Goal: Transaction & Acquisition: Download file/media

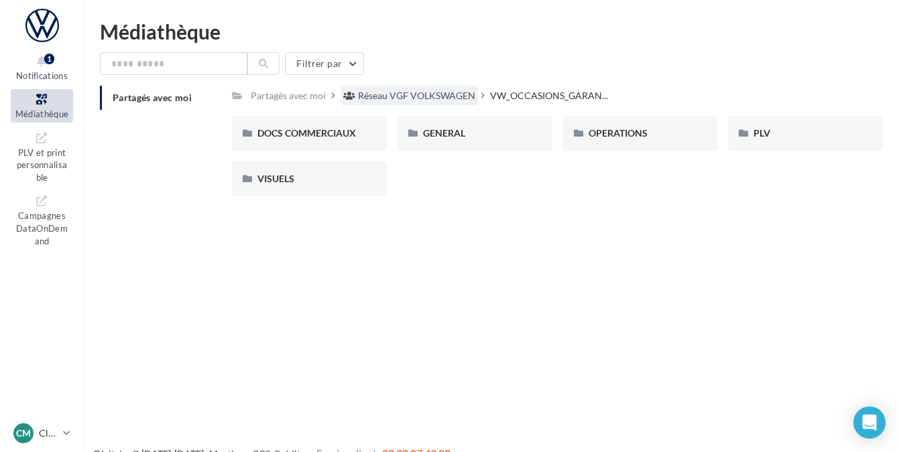
click at [381, 99] on div "Réseau VGF VOLKSWAGEN" at bounding box center [416, 95] width 117 height 13
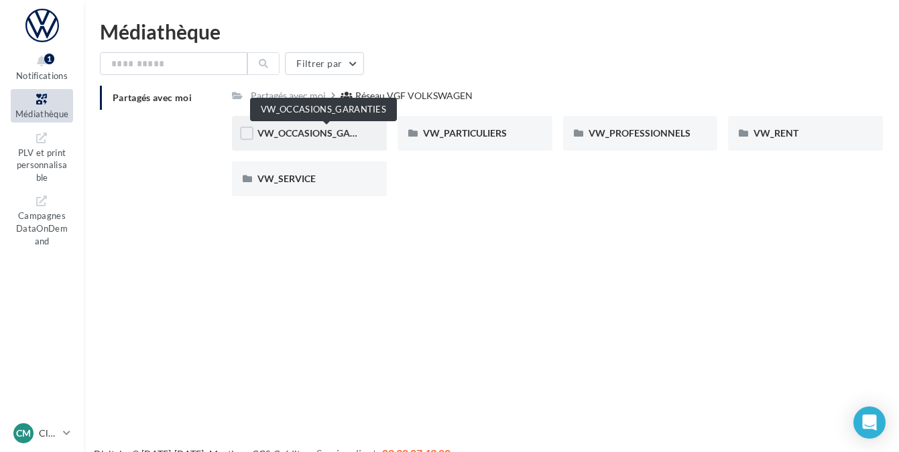
click at [358, 128] on span "VW_OCCASIONS_GARANTIES" at bounding box center [322, 132] width 131 height 11
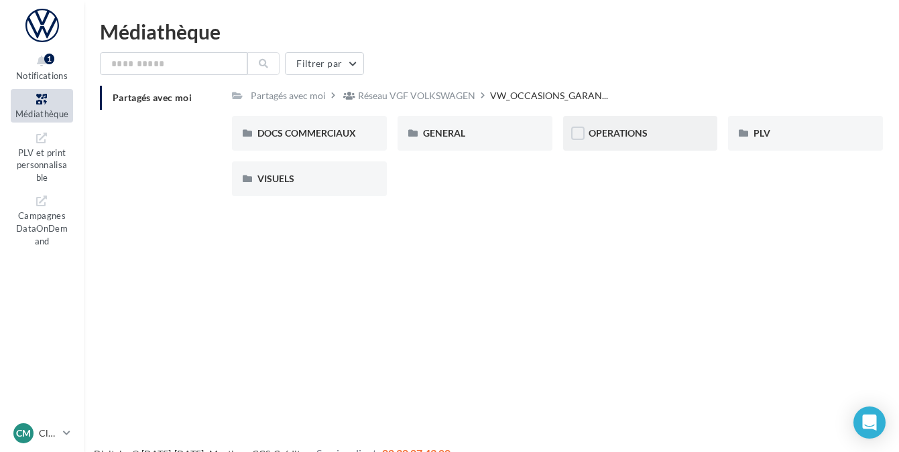
click at [593, 144] on div "OPERATIONS" at bounding box center [640, 133] width 155 height 35
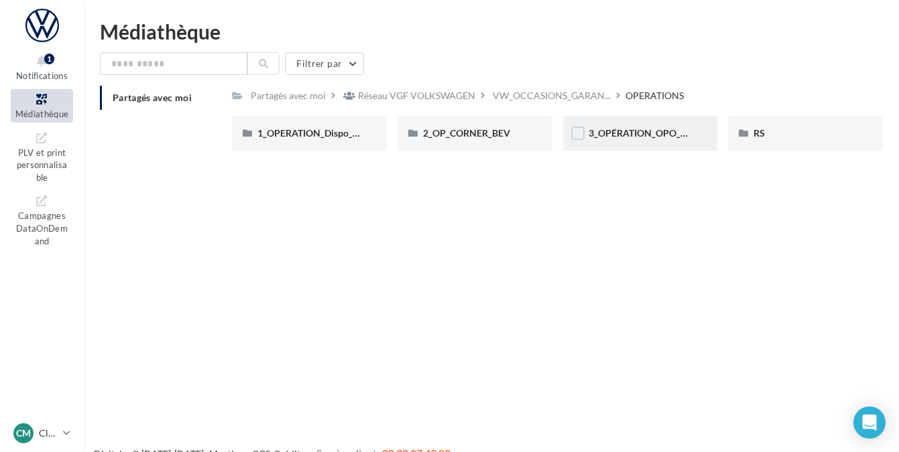
click at [598, 143] on div "3_OPÉRATION_OPO_VO_SKODA_CUPRA" at bounding box center [640, 133] width 155 height 35
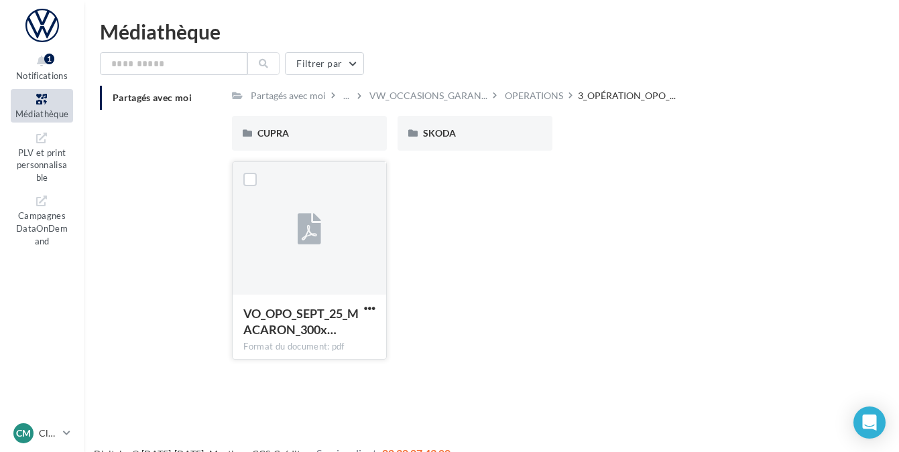
click at [364, 235] on div at bounding box center [309, 229] width 153 height 134
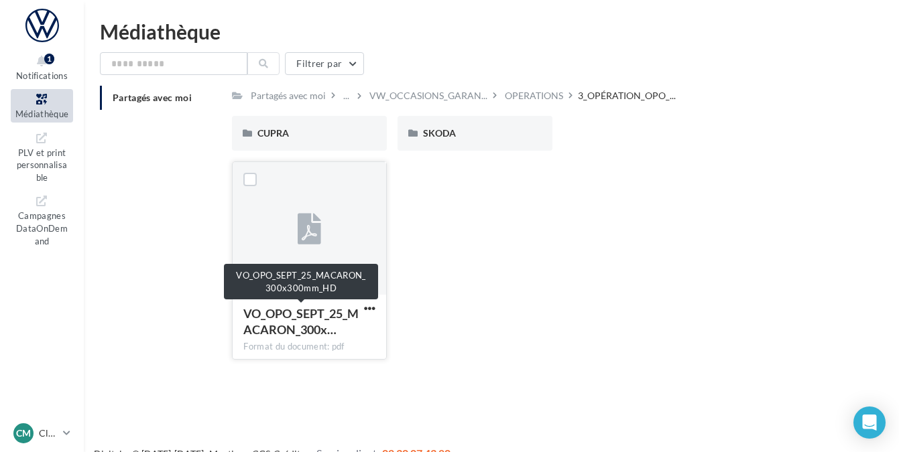
click at [318, 322] on div "VO_OPO_SEPT_25_MACARON_300x…" at bounding box center [301, 322] width 116 height 32
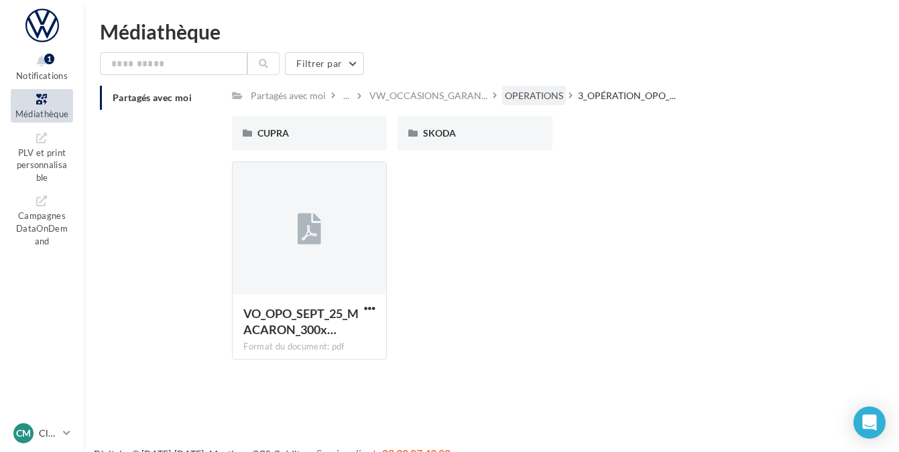
click at [533, 104] on div "OPERATIONS" at bounding box center [534, 95] width 64 height 19
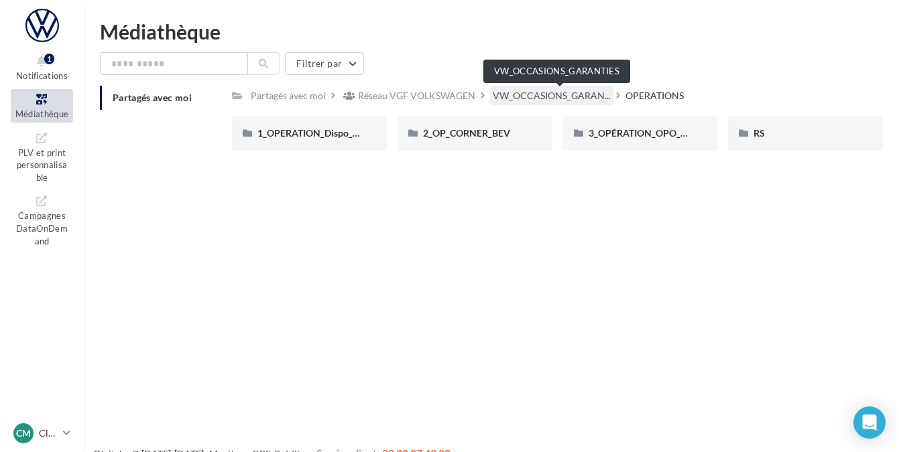
click at [534, 101] on span "VW_OCCASIONS_GARAN..." at bounding box center [552, 95] width 118 height 13
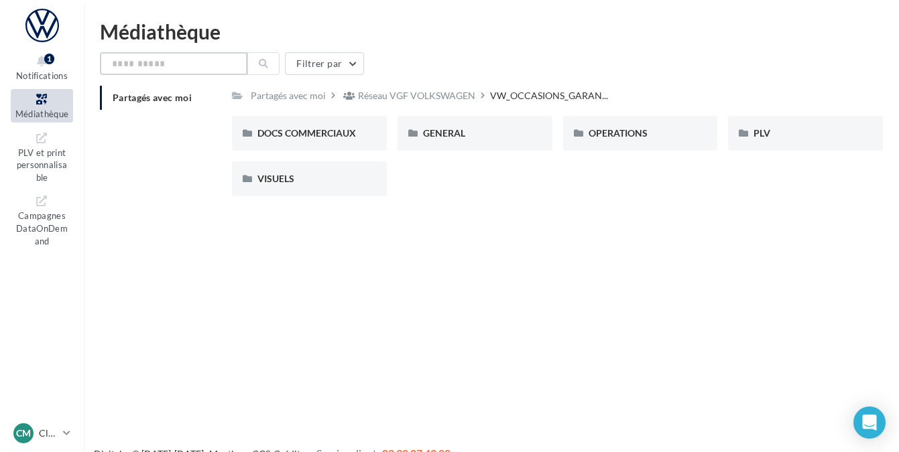
click at [180, 65] on input "text" at bounding box center [173, 63] width 147 height 23
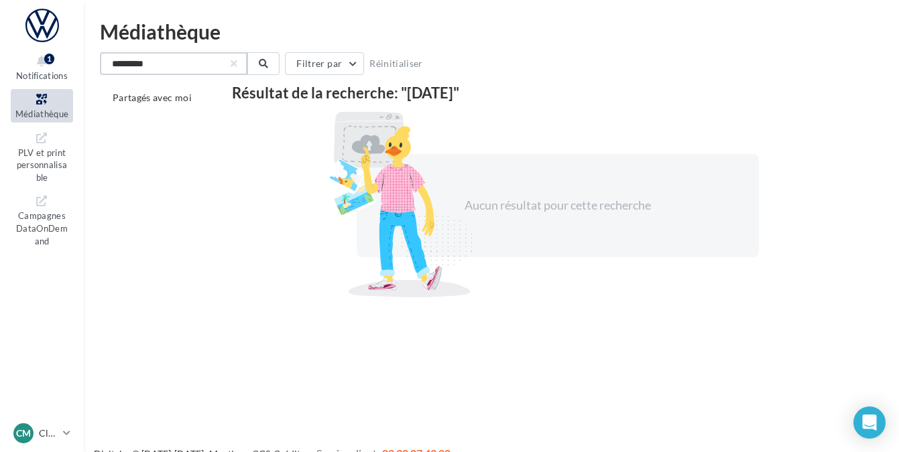
click at [173, 66] on input "*********" at bounding box center [173, 63] width 147 height 23
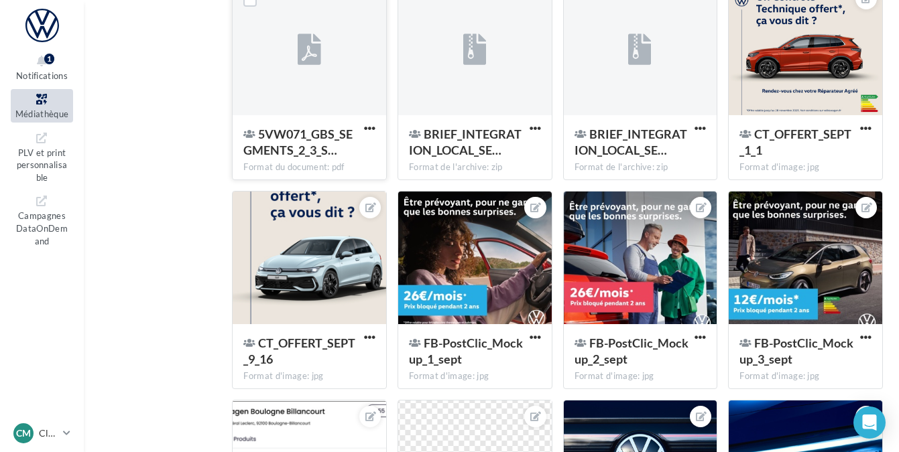
scroll to position [176, 0]
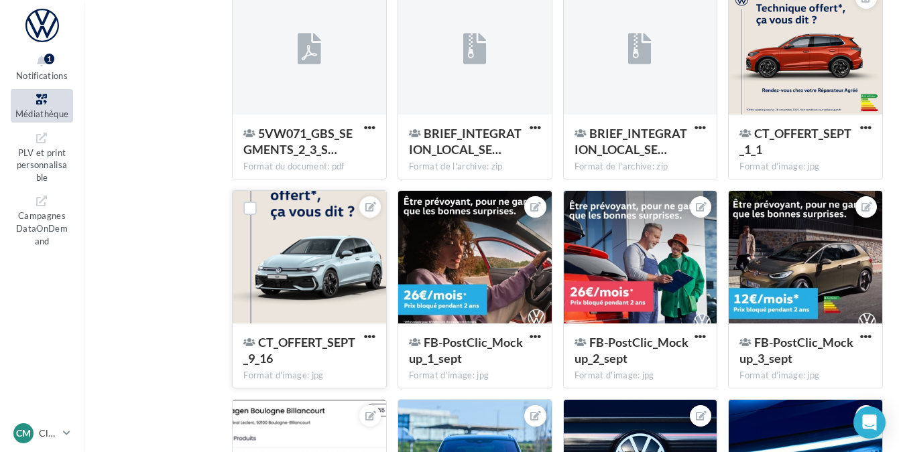
click at [281, 277] on div at bounding box center [309, 258] width 153 height 134
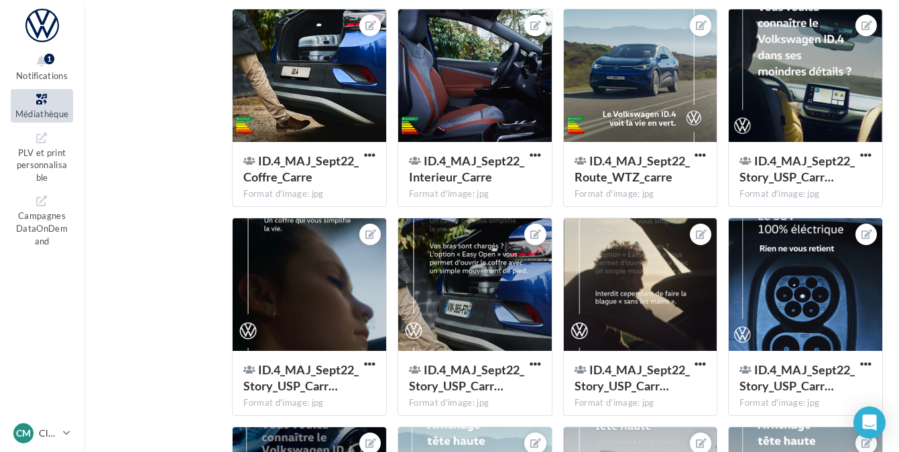
scroll to position [0, 0]
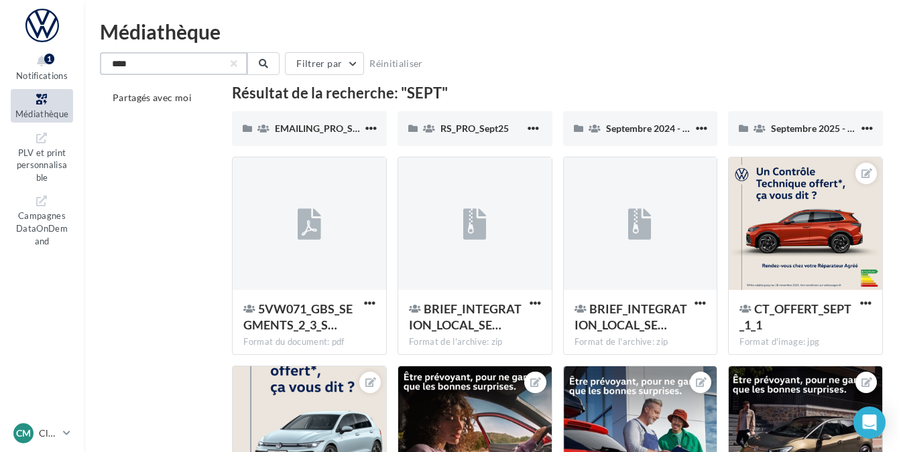
click at [193, 64] on input "****" at bounding box center [173, 63] width 147 height 23
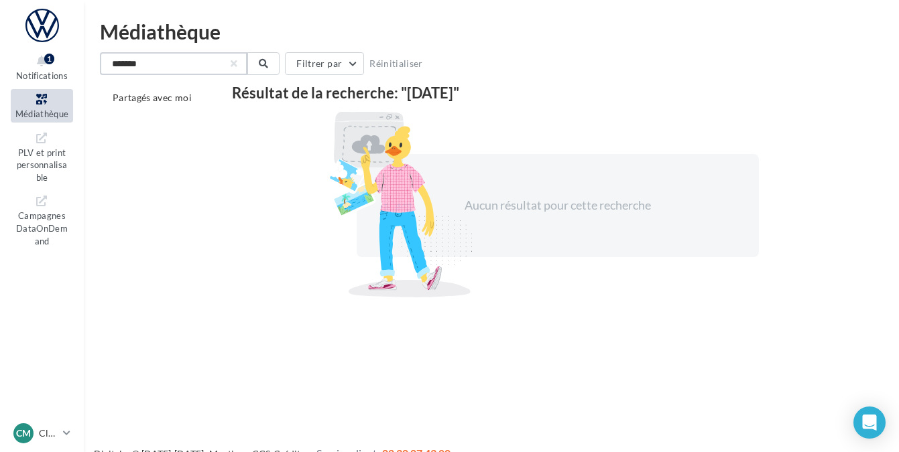
click at [139, 66] on input "*******" at bounding box center [173, 63] width 147 height 23
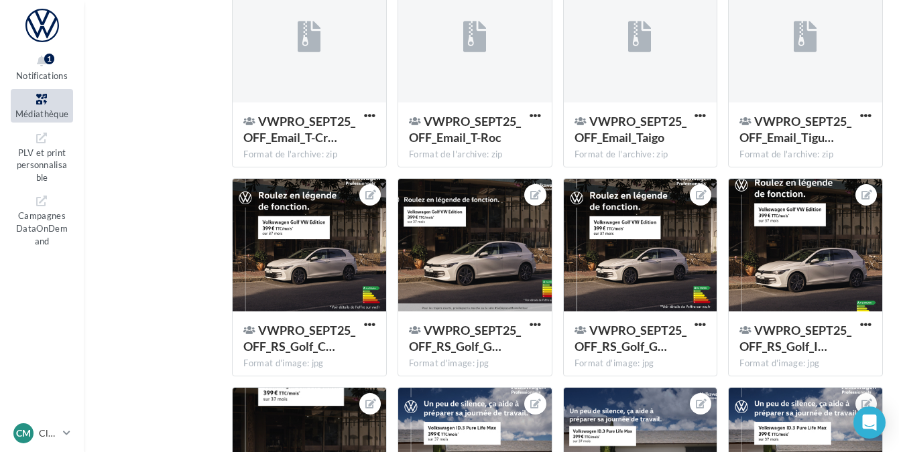
scroll to position [1025, 0]
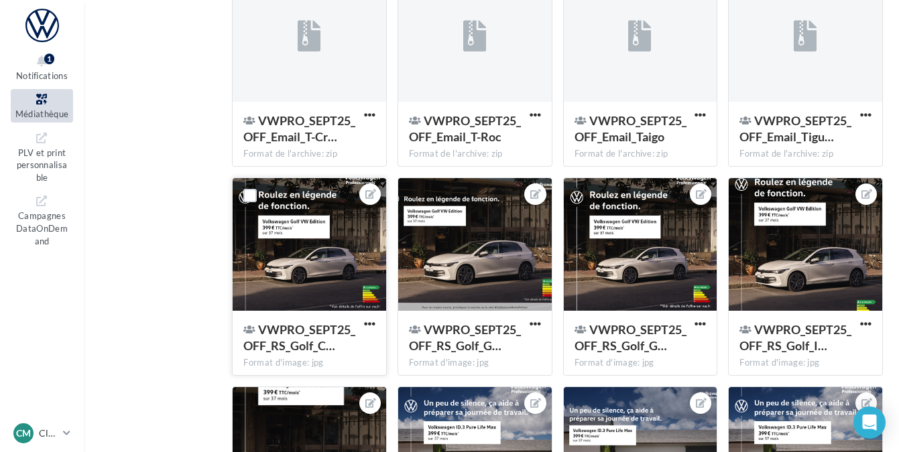
click at [324, 230] on div at bounding box center [309, 245] width 153 height 134
click at [367, 330] on span "button" at bounding box center [369, 323] width 11 height 11
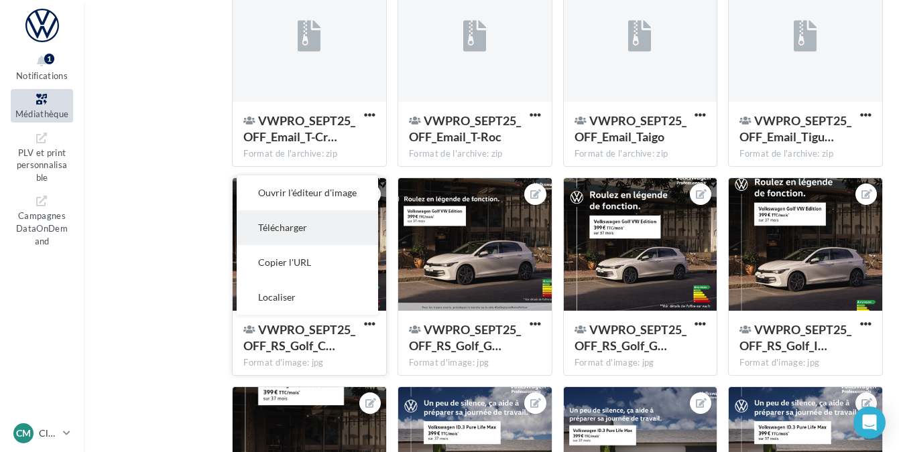
click at [324, 212] on button "Télécharger" at bounding box center [307, 227] width 141 height 35
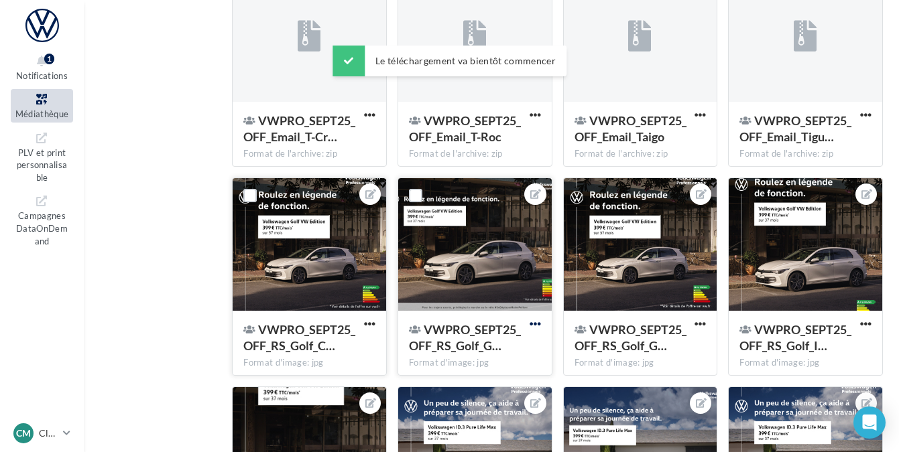
click at [536, 326] on span "button" at bounding box center [535, 323] width 11 height 11
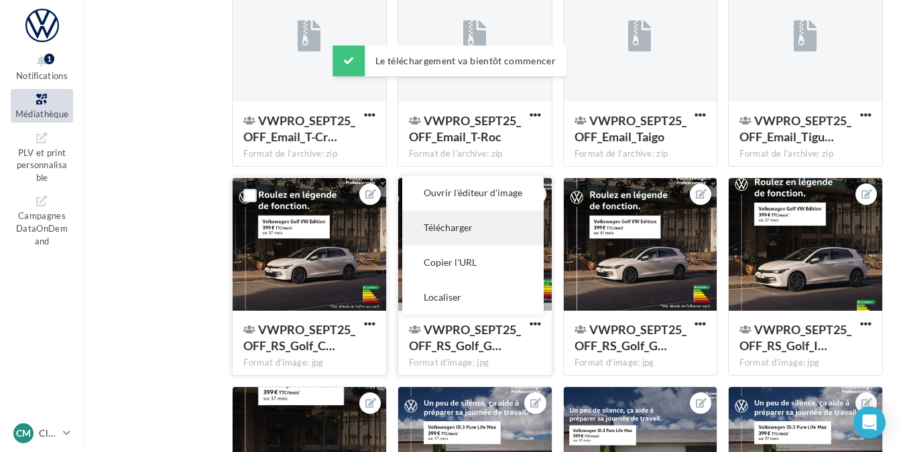
click at [485, 223] on button "Télécharger" at bounding box center [472, 227] width 141 height 35
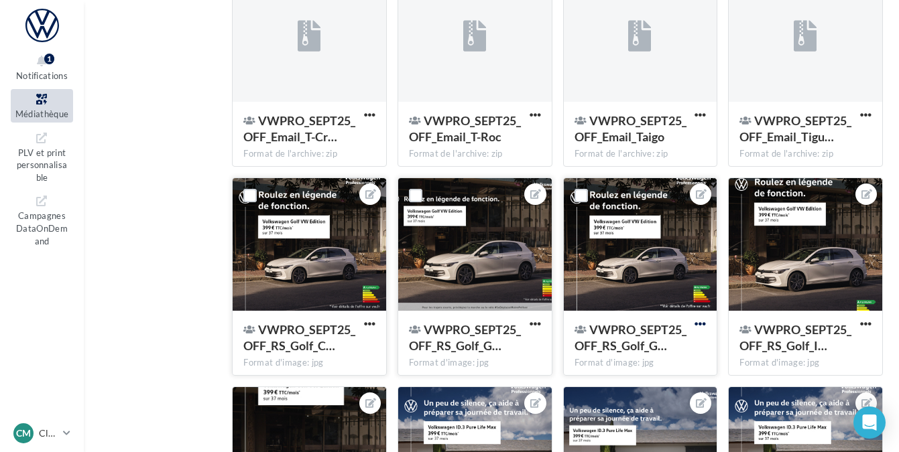
click at [702, 324] on span "button" at bounding box center [699, 323] width 11 height 11
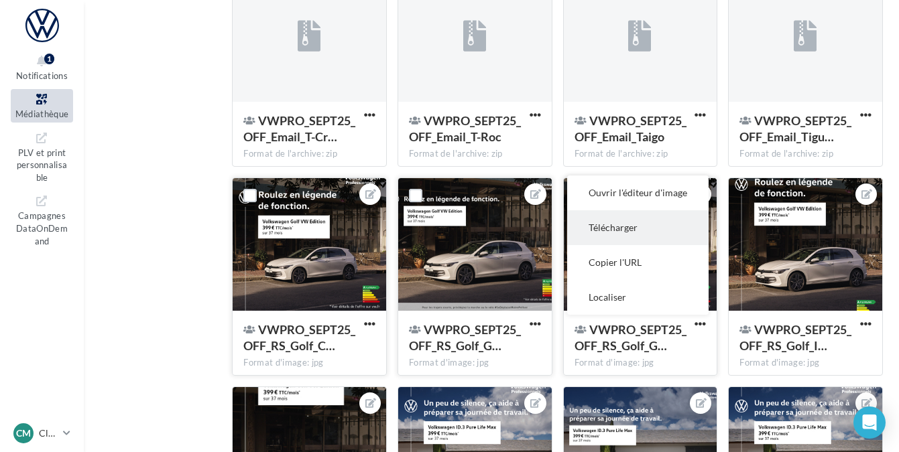
click at [651, 229] on button "Télécharger" at bounding box center [637, 227] width 141 height 35
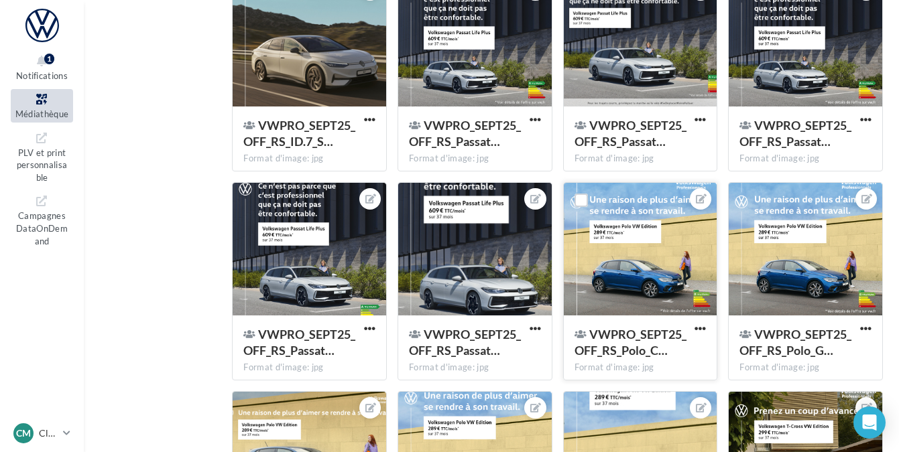
scroll to position [2491, 0]
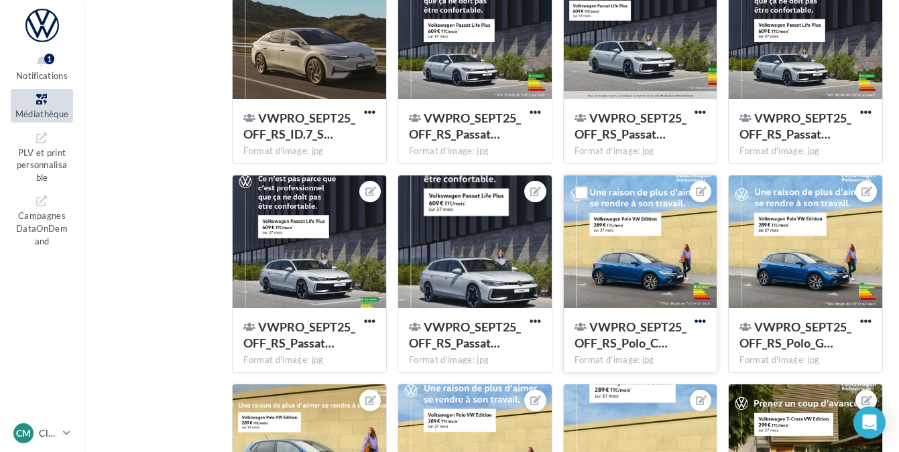
click at [700, 327] on span "button" at bounding box center [699, 321] width 11 height 11
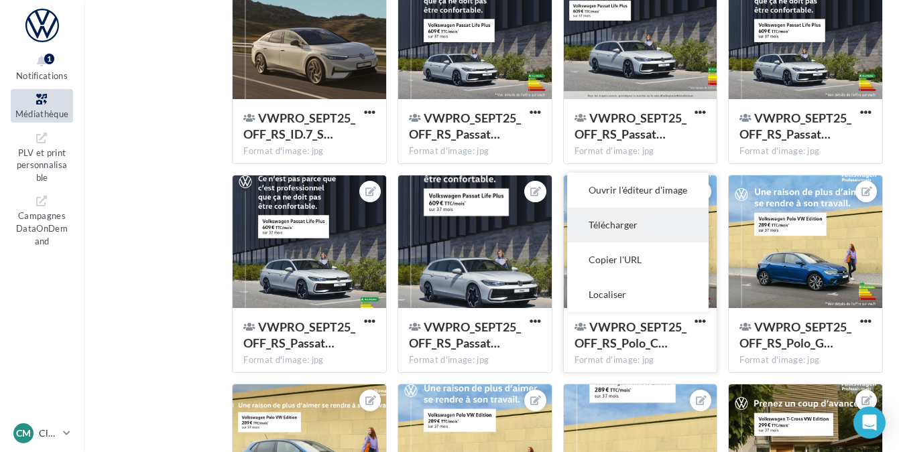
click at [671, 225] on button "Télécharger" at bounding box center [637, 225] width 141 height 35
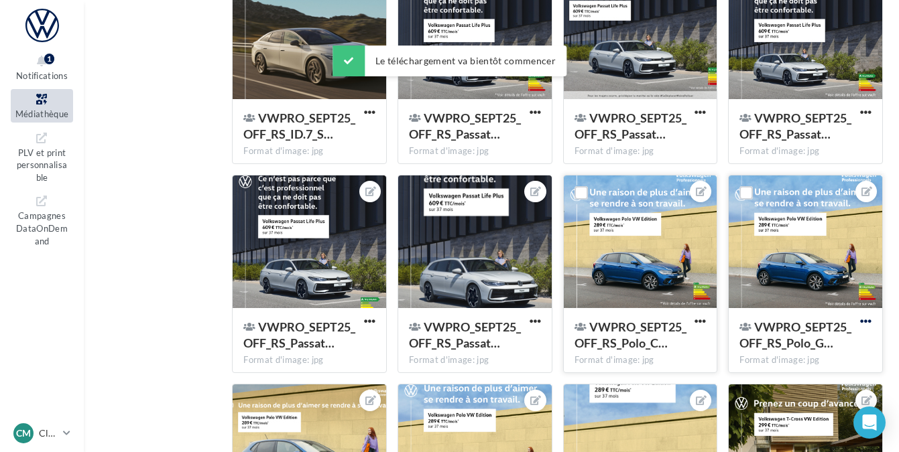
click at [867, 321] on span "button" at bounding box center [865, 321] width 11 height 11
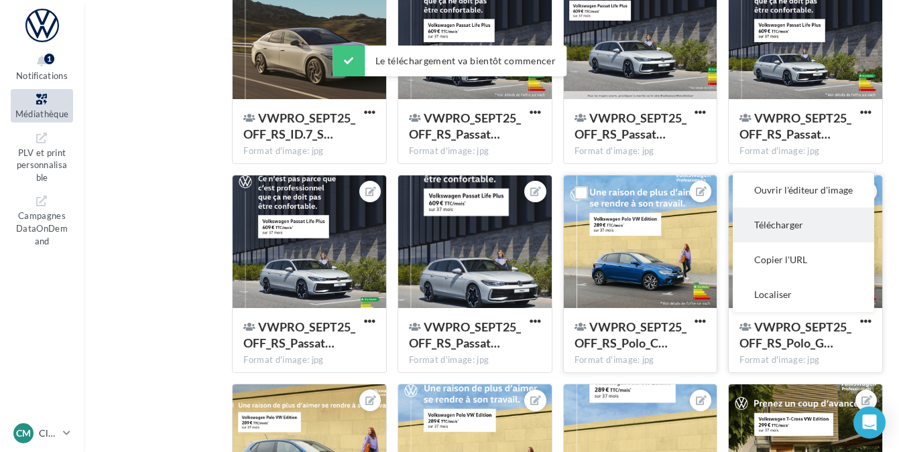
click at [806, 234] on button "Télécharger" at bounding box center [803, 225] width 141 height 35
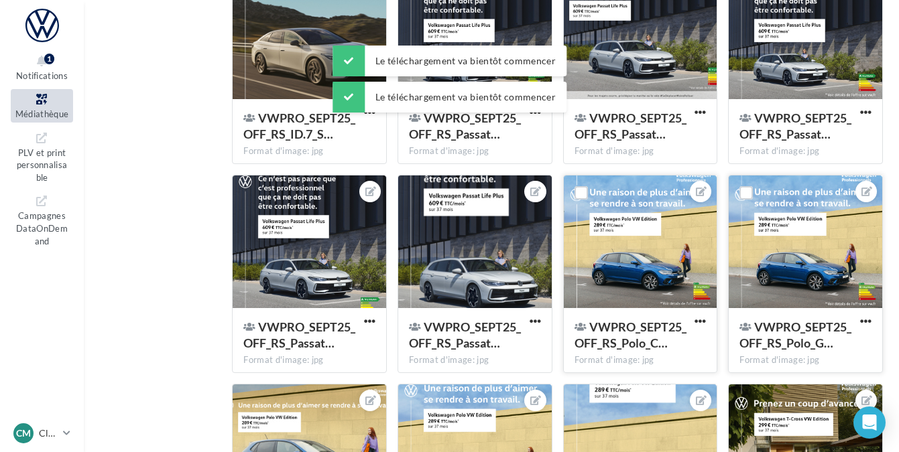
scroll to position [2694, 0]
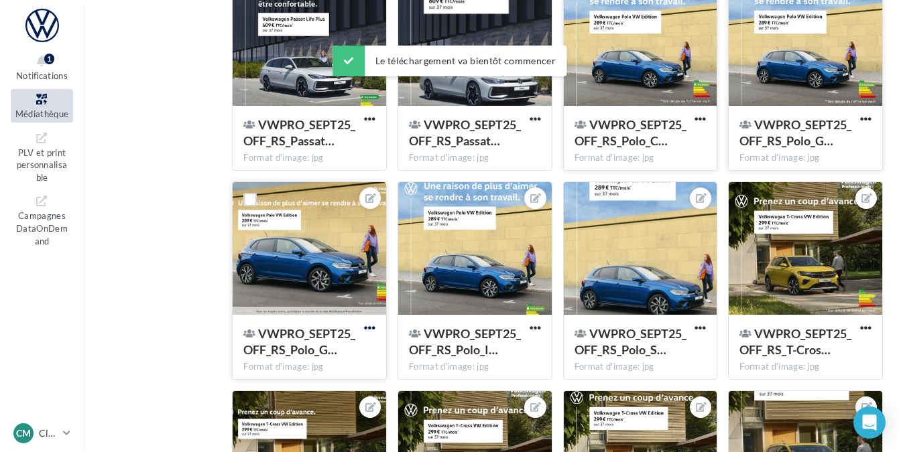
click at [372, 332] on span "button" at bounding box center [369, 327] width 11 height 11
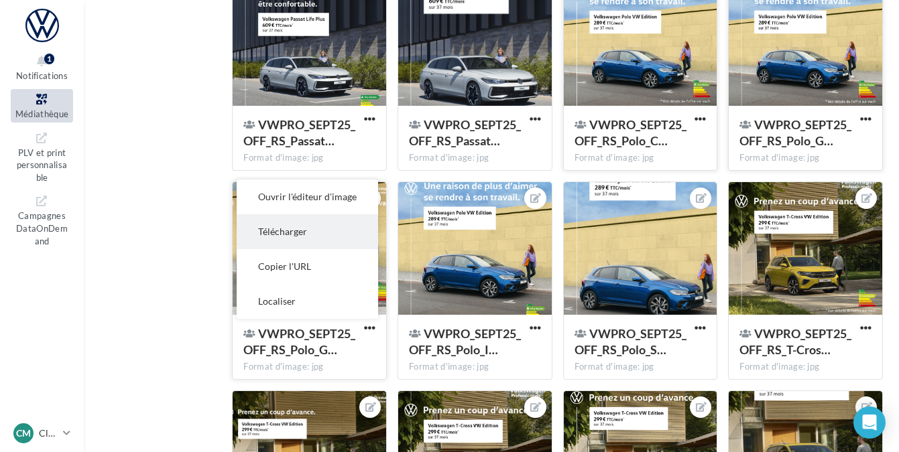
click at [335, 233] on button "Télécharger" at bounding box center [307, 231] width 141 height 35
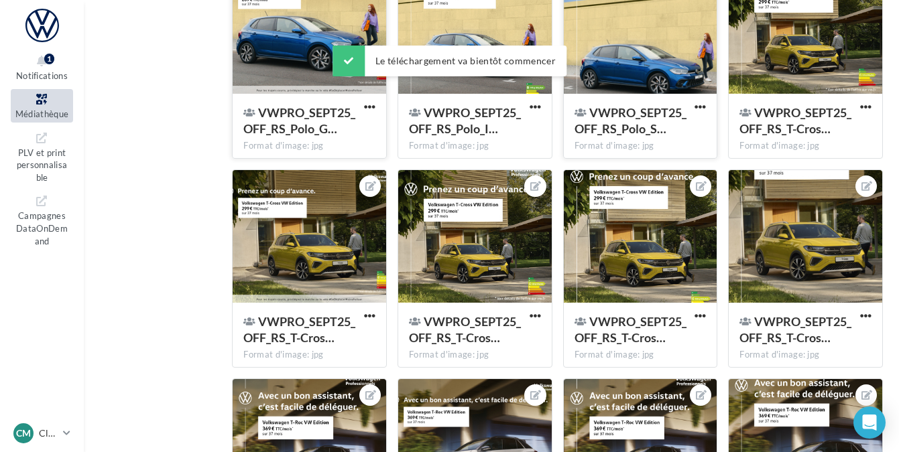
scroll to position [2926, 0]
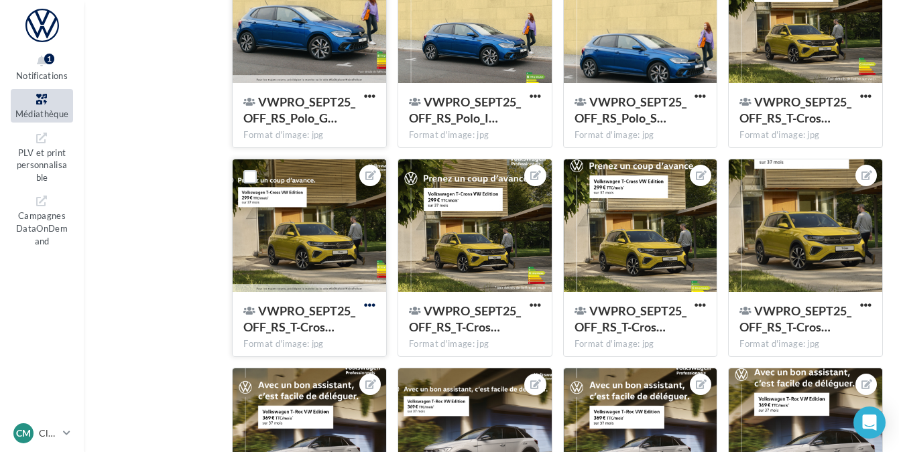
click at [369, 308] on span "button" at bounding box center [369, 305] width 11 height 11
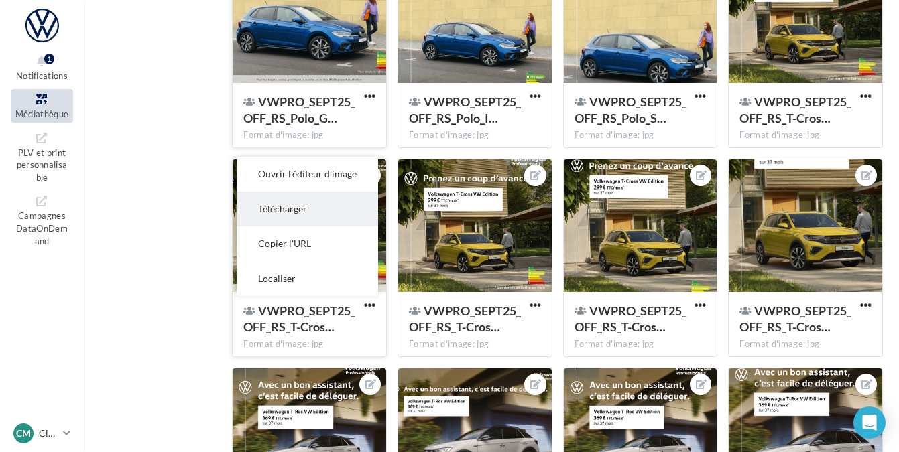
click at [336, 204] on button "Télécharger" at bounding box center [307, 209] width 141 height 35
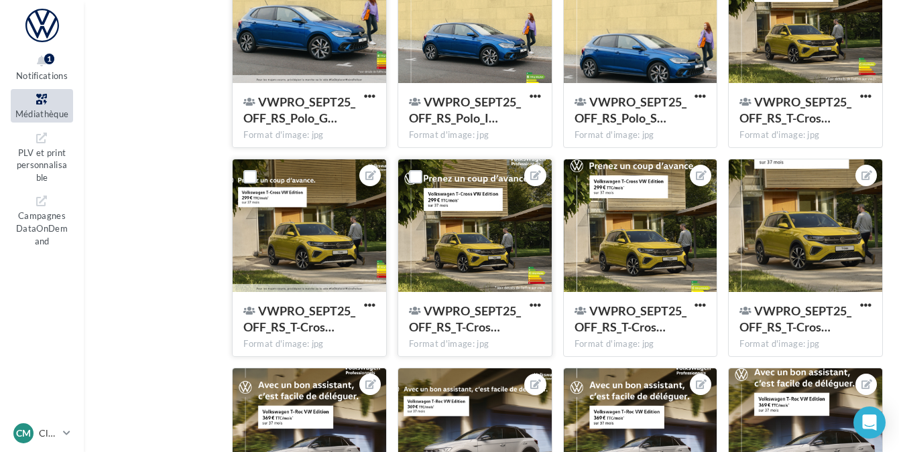
scroll to position [3113, 0]
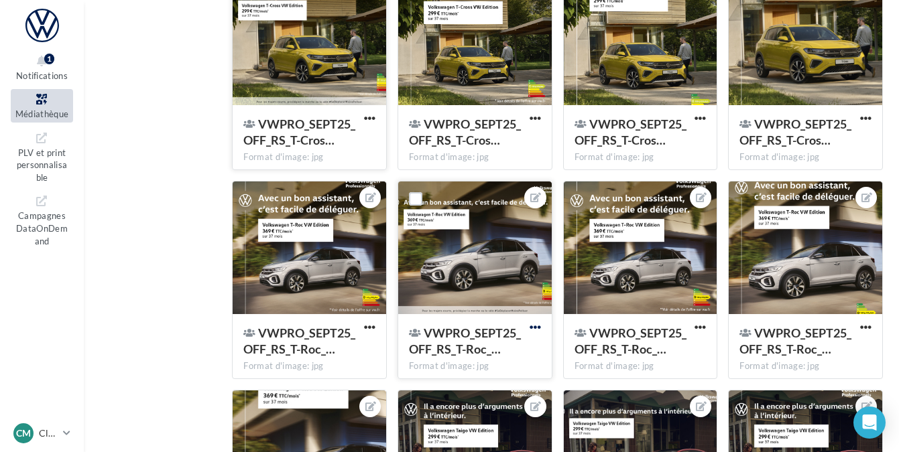
click at [533, 326] on span "button" at bounding box center [535, 327] width 11 height 11
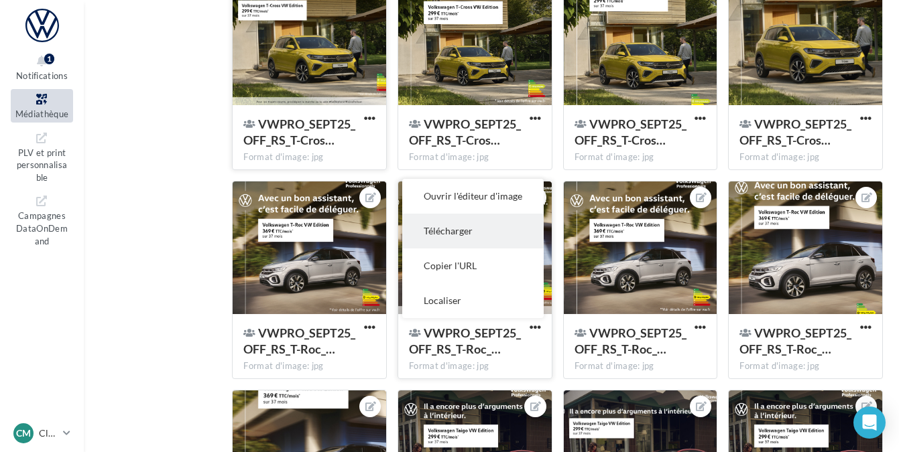
click at [484, 226] on button "Télécharger" at bounding box center [472, 231] width 141 height 35
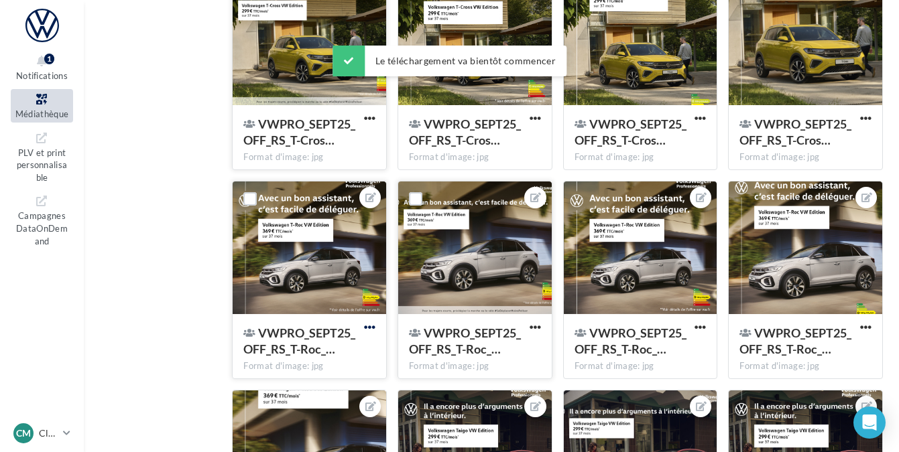
click at [367, 328] on span "button" at bounding box center [369, 327] width 11 height 11
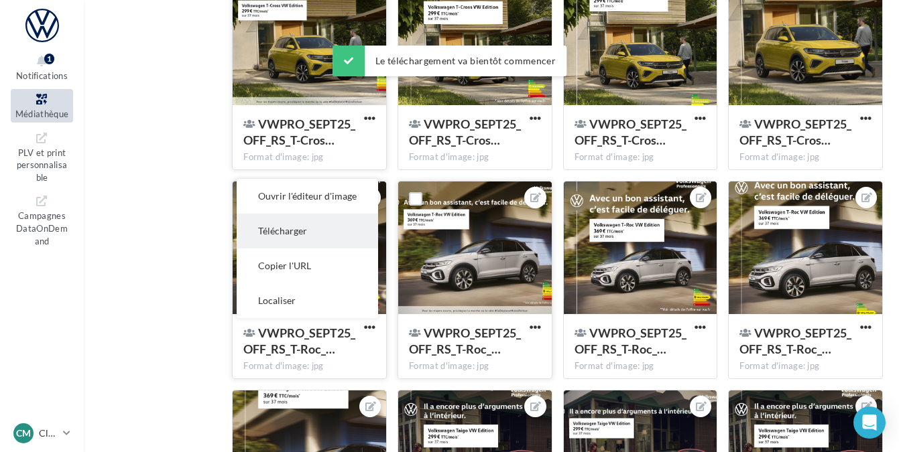
click at [349, 233] on button "Télécharger" at bounding box center [307, 231] width 141 height 35
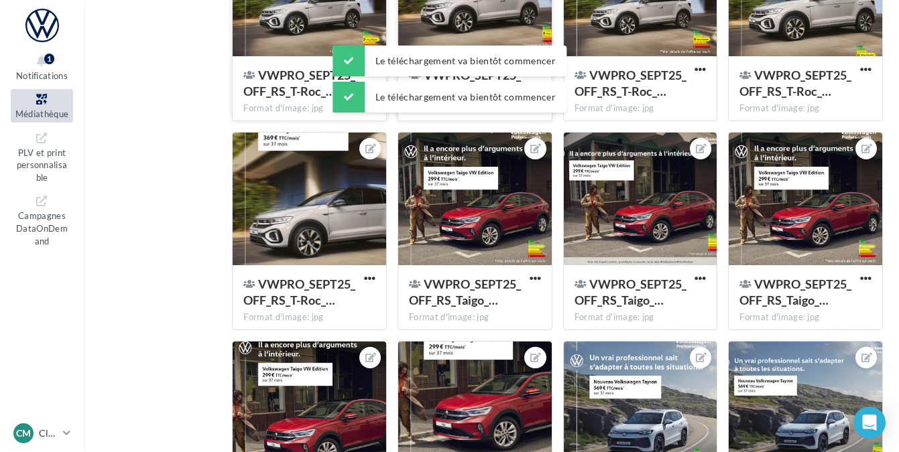
scroll to position [3379, 0]
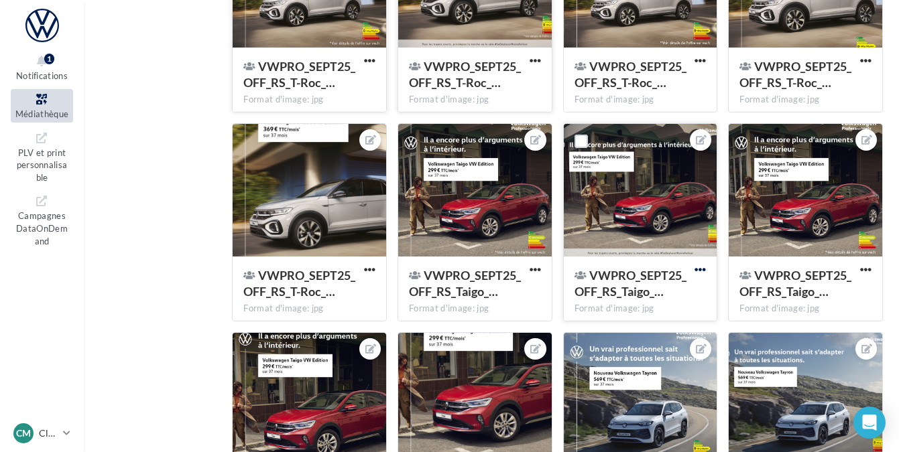
click at [703, 273] on span "button" at bounding box center [699, 269] width 11 height 11
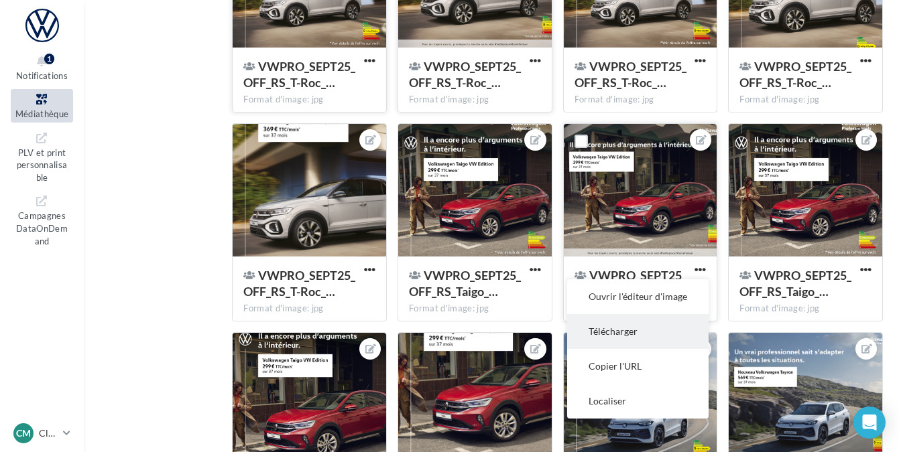
click at [615, 339] on button "Télécharger" at bounding box center [637, 331] width 141 height 35
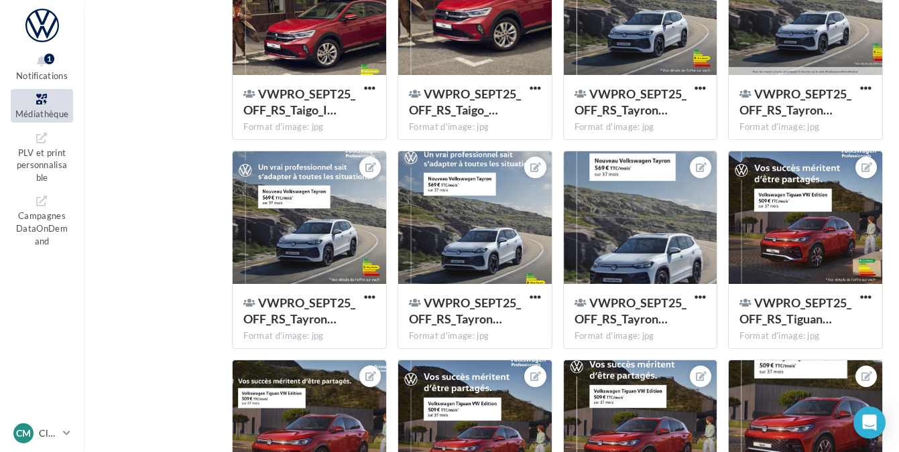
scroll to position [3947, 0]
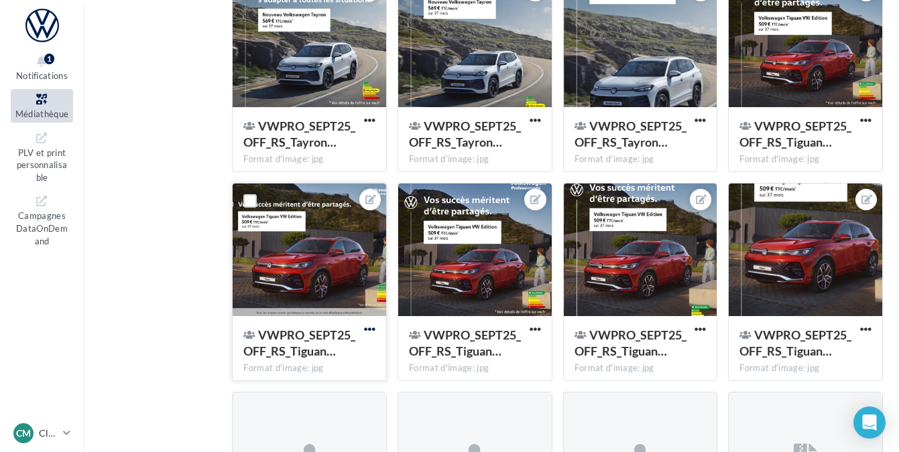
click at [373, 325] on span "button" at bounding box center [369, 329] width 11 height 11
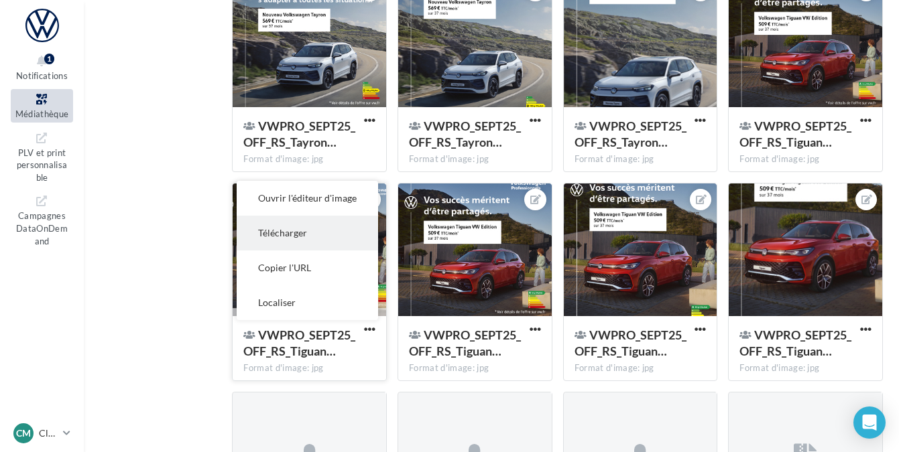
click at [327, 231] on button "Télécharger" at bounding box center [307, 233] width 141 height 35
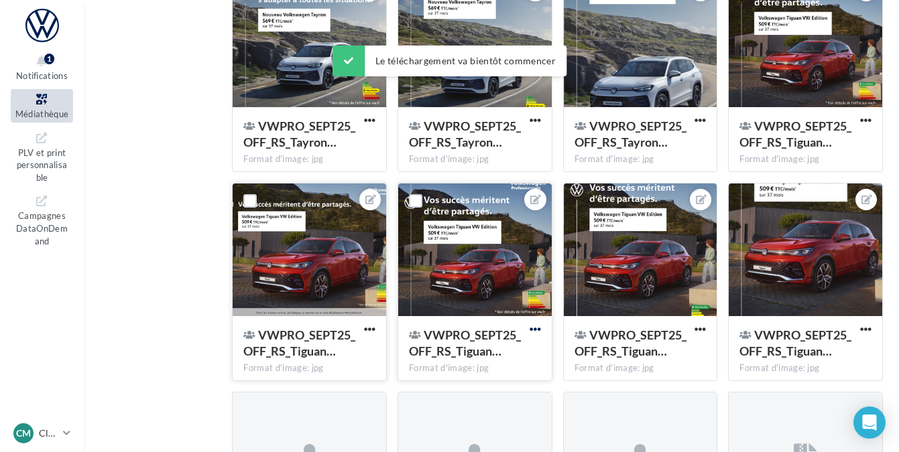
click at [533, 334] on span "button" at bounding box center [535, 329] width 11 height 11
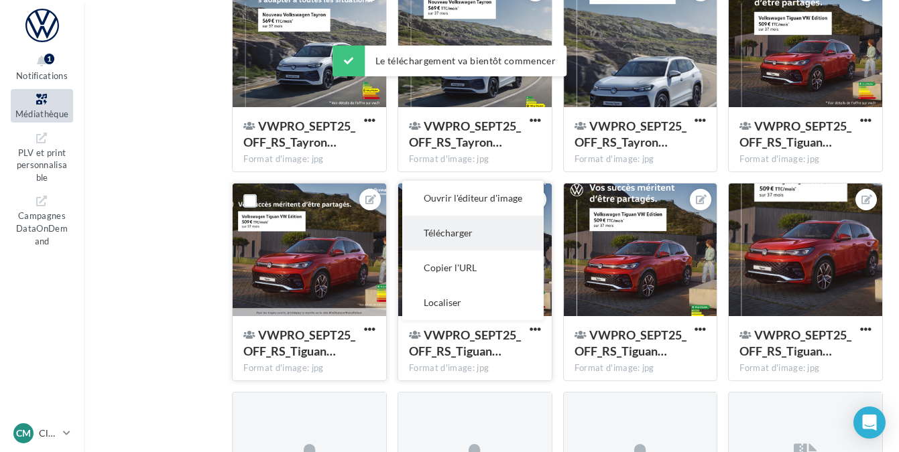
click at [481, 241] on button "Télécharger" at bounding box center [472, 233] width 141 height 35
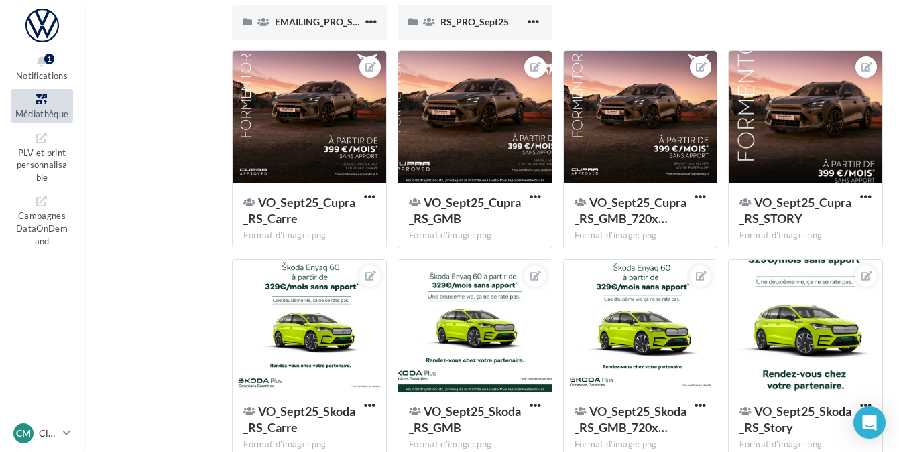
scroll to position [0, 0]
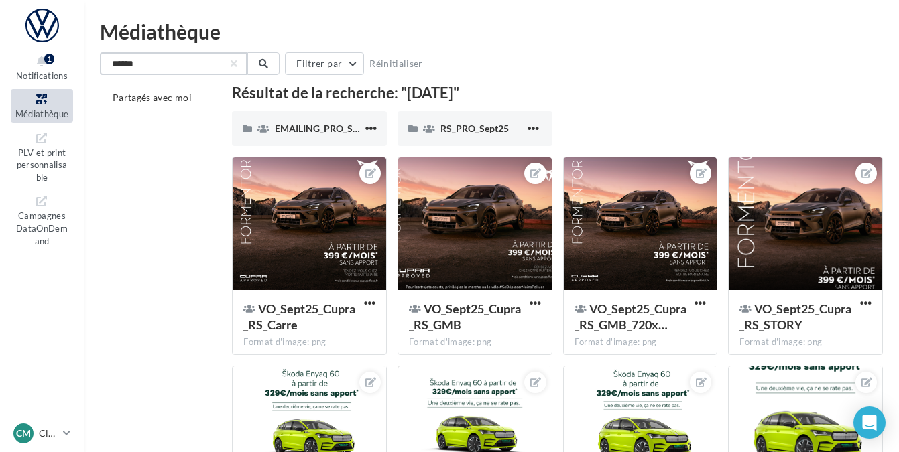
click at [195, 67] on input "******" at bounding box center [173, 63] width 147 height 23
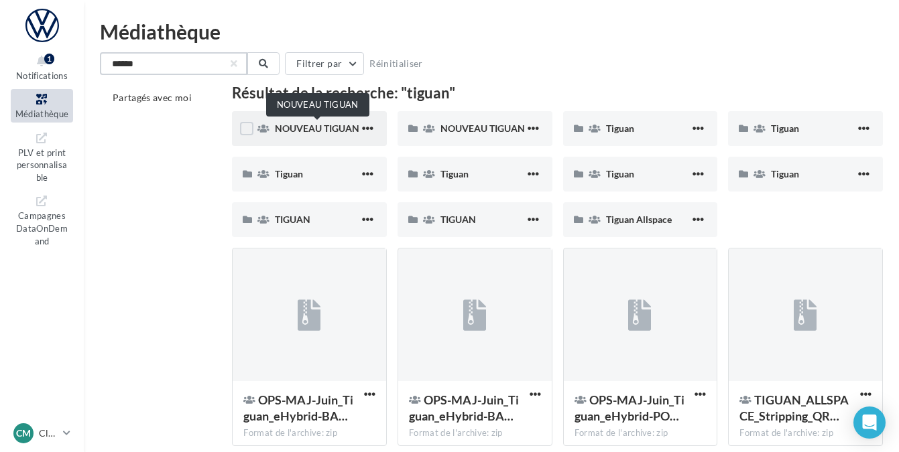
type input "******"
click at [338, 125] on span "NOUVEAU TIGUAN" at bounding box center [317, 128] width 84 height 11
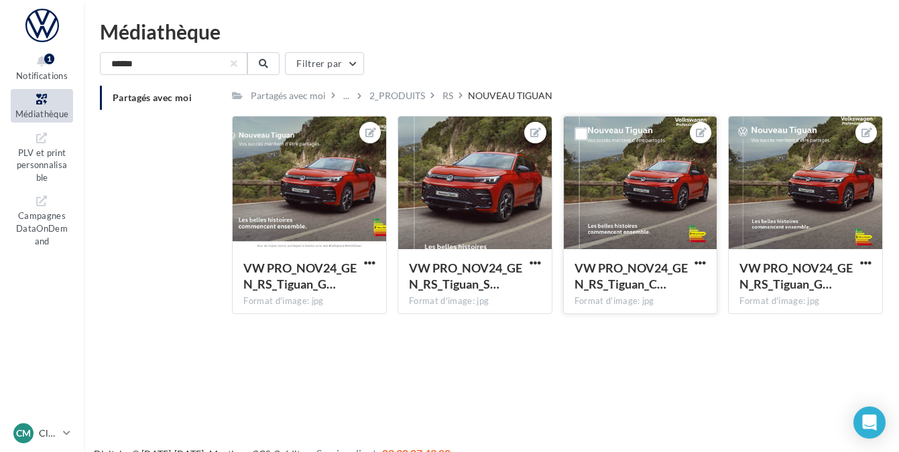
click at [672, 196] on div at bounding box center [640, 184] width 153 height 134
click at [702, 263] on span "button" at bounding box center [699, 262] width 11 height 11
click at [674, 286] on button "Ouvrir l'éditeur d'image" at bounding box center [637, 289] width 141 height 35
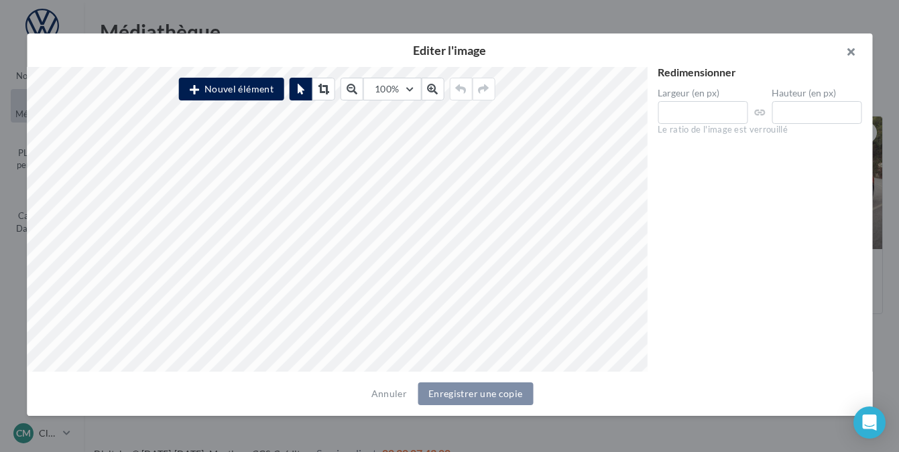
click at [847, 56] on button "button" at bounding box center [845, 54] width 54 height 40
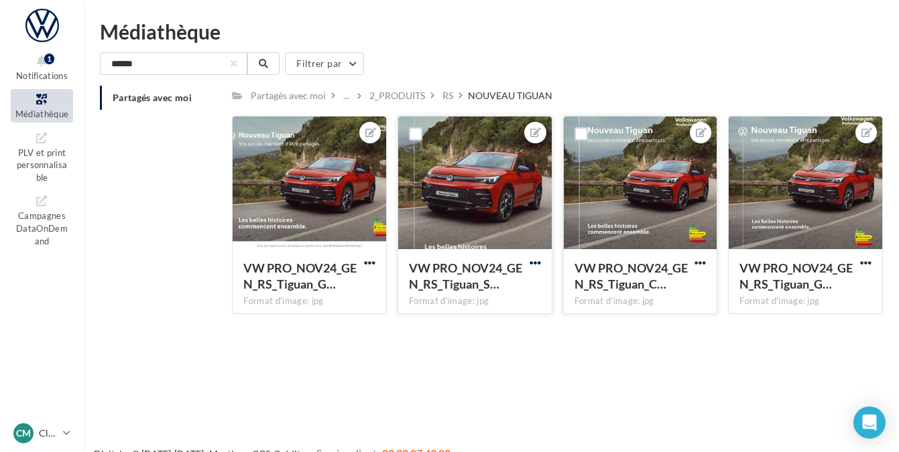
click at [538, 267] on span "button" at bounding box center [535, 262] width 11 height 11
click at [501, 288] on button "Ouvrir l'éditeur d'image" at bounding box center [472, 289] width 141 height 35
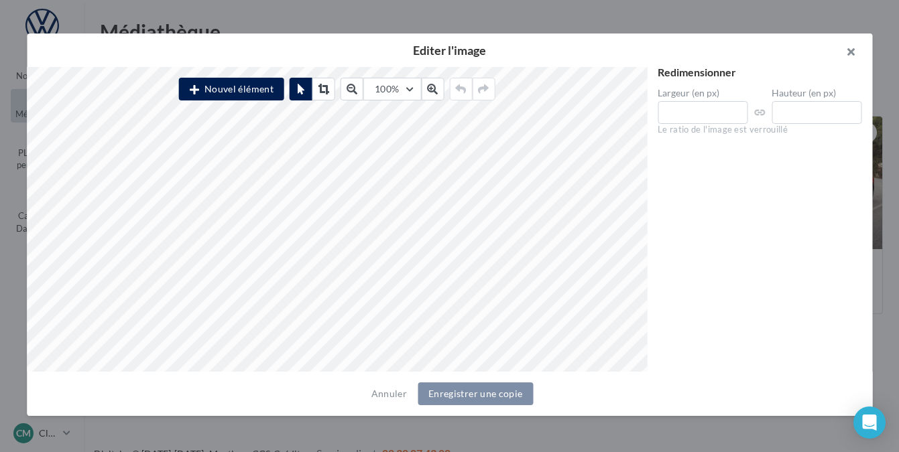
click at [849, 55] on button "button" at bounding box center [845, 54] width 54 height 40
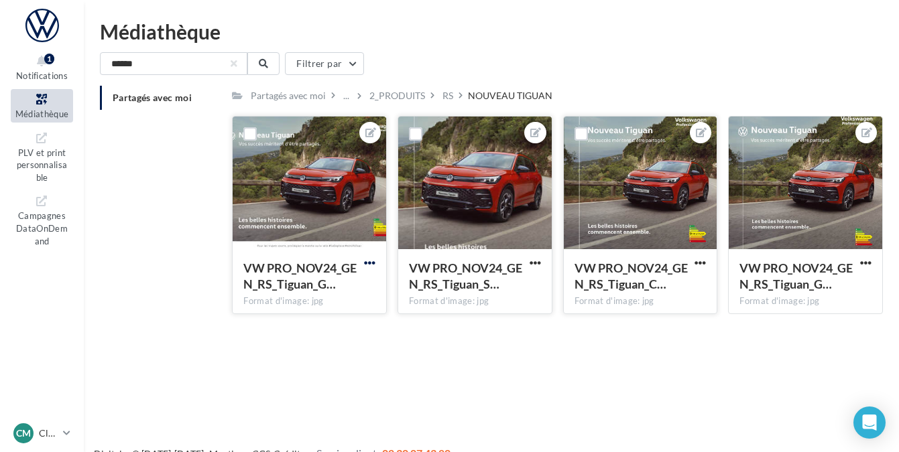
click at [369, 265] on span "button" at bounding box center [369, 262] width 11 height 11
click at [336, 288] on button "Ouvrir l'éditeur d'image" at bounding box center [307, 289] width 141 height 35
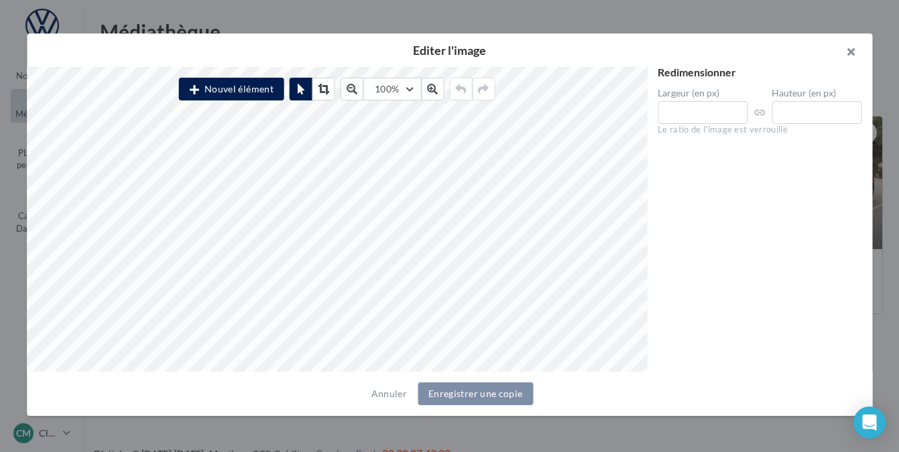
click at [851, 52] on button "button" at bounding box center [845, 54] width 54 height 40
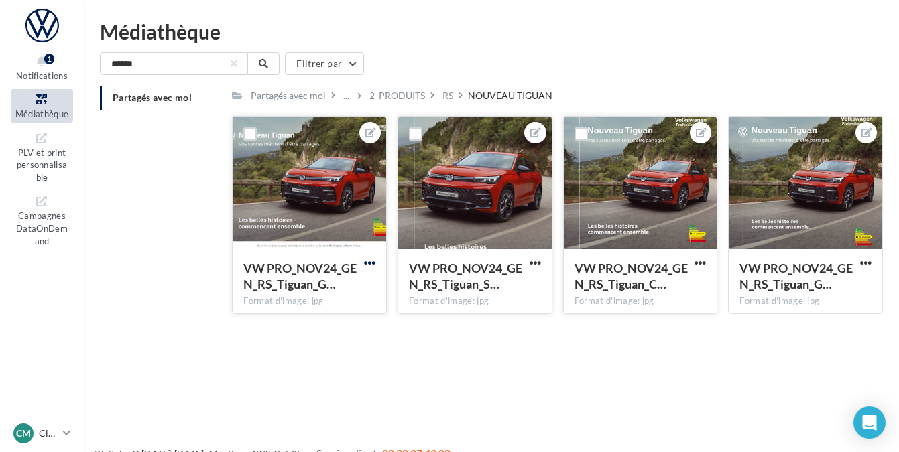
click at [369, 266] on span "button" at bounding box center [369, 262] width 11 height 11
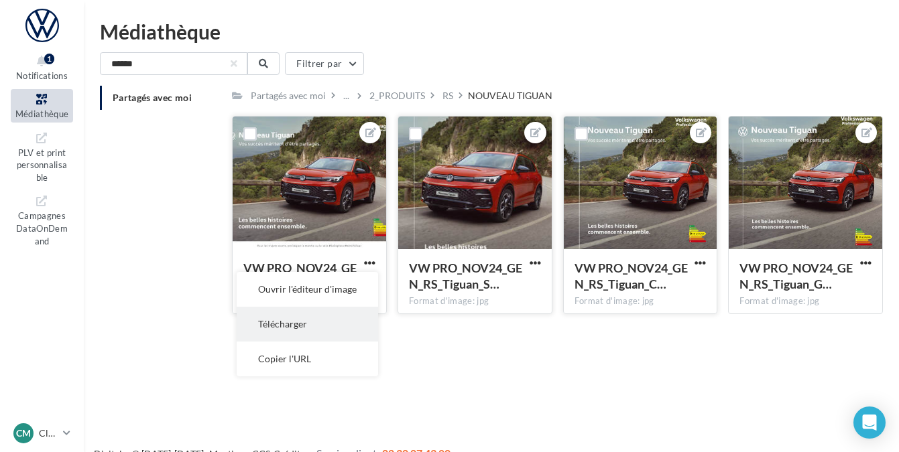
click at [330, 316] on button "Télécharger" at bounding box center [307, 324] width 141 height 35
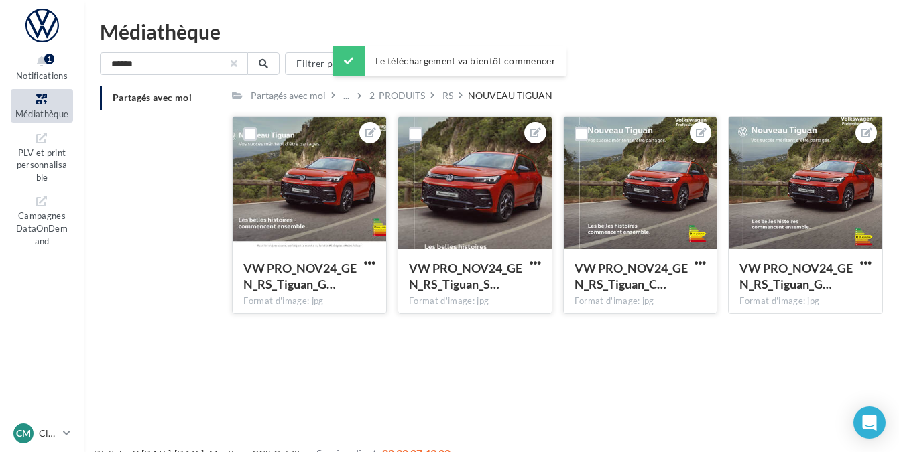
click at [231, 64] on button "button" at bounding box center [233, 63] width 5 height 5
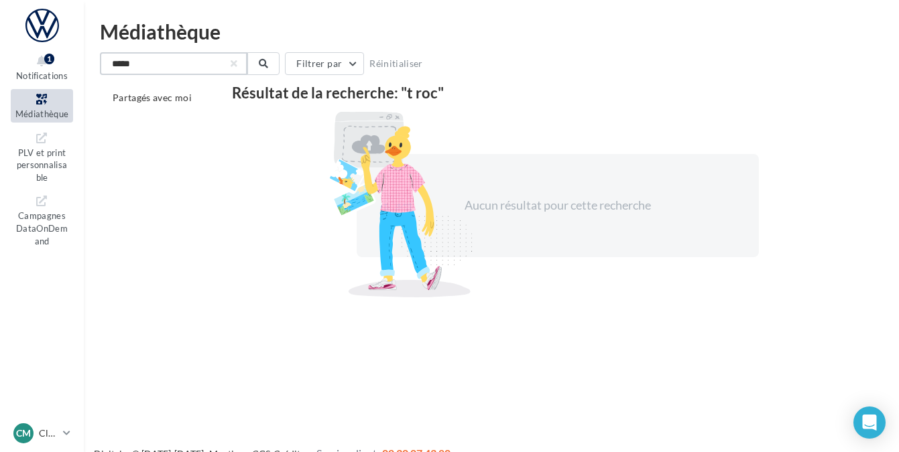
click at [119, 61] on input "*****" at bounding box center [173, 63] width 147 height 23
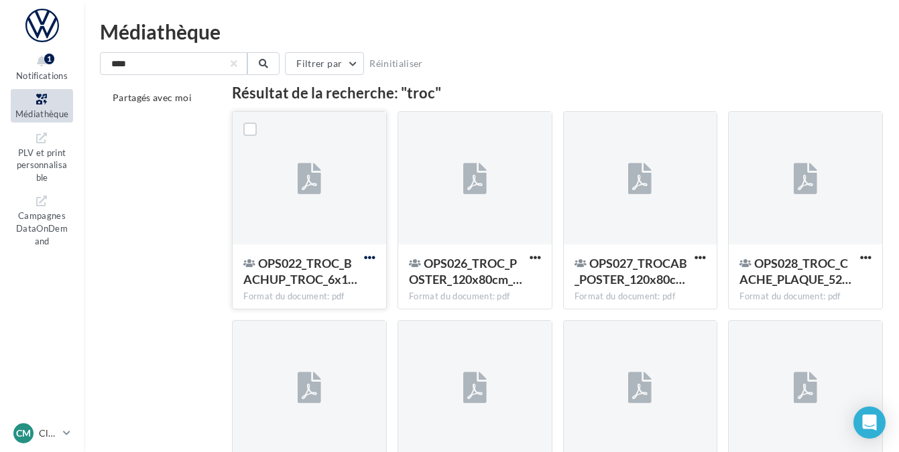
click at [368, 261] on span "button" at bounding box center [369, 257] width 11 height 11
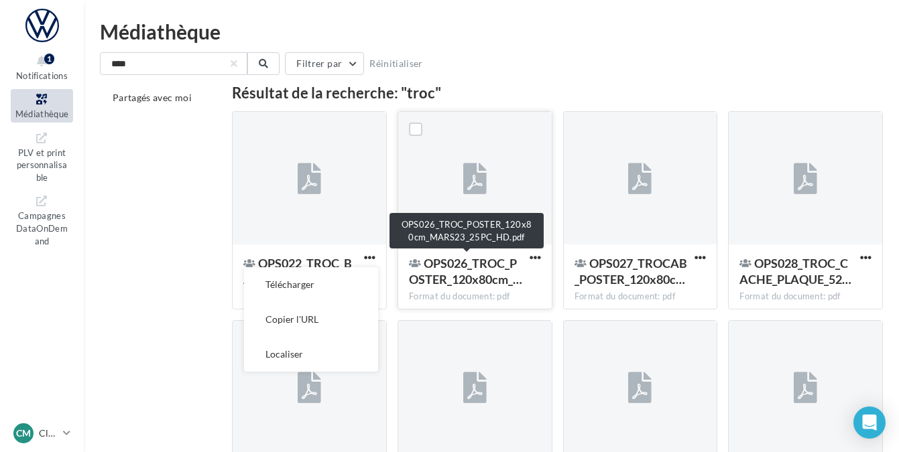
drag, startPoint x: 323, startPoint y: 284, endPoint x: 462, endPoint y: 275, distance: 139.6
click at [462, 275] on div "OPS022_TROC_BACHUP_TROC_6x1… Format du document: pdf Télécharger Copier l'URL L…" at bounding box center [563, 320] width 662 height 418
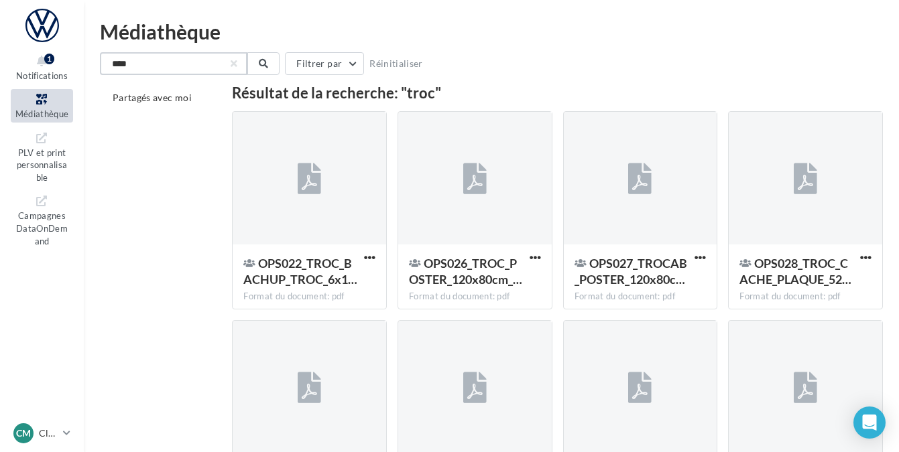
click at [157, 69] on input "****" at bounding box center [173, 63] width 147 height 23
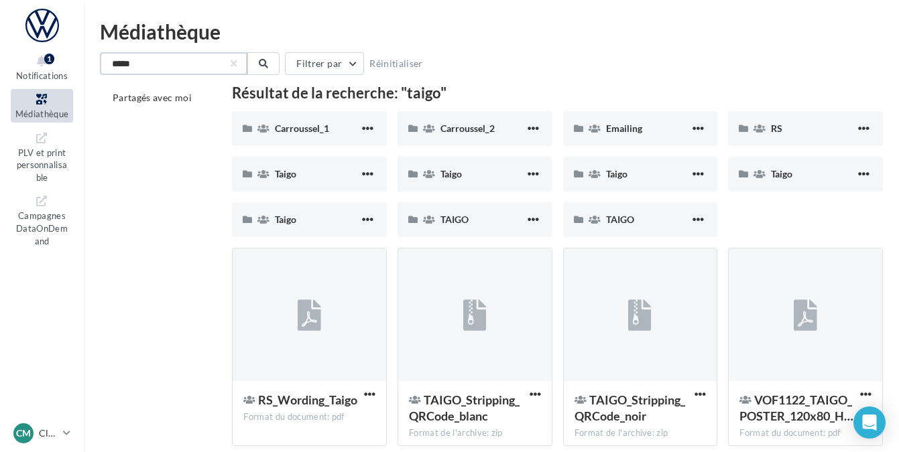
type input "*****"
